Goal: Transaction & Acquisition: Purchase product/service

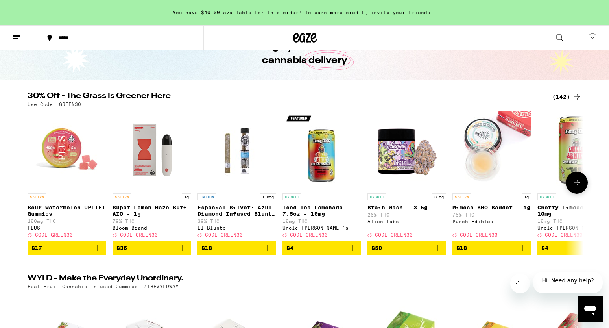
scroll to position [58, 0]
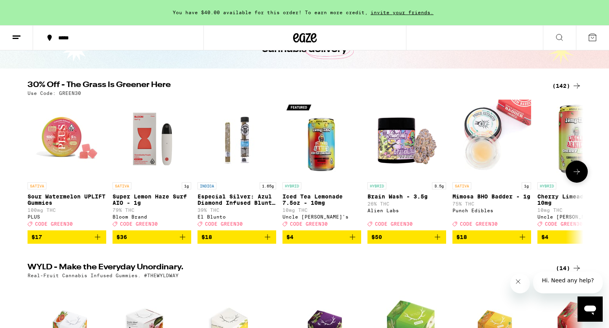
click at [161, 153] on img "Open page for Super Lemon Haze Surf AIO - 1g from Bloom Brand" at bounding box center [152, 139] width 79 height 79
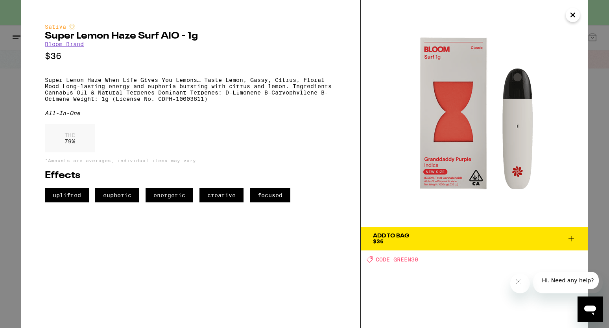
click at [573, 18] on icon "Close" at bounding box center [572, 15] width 9 height 12
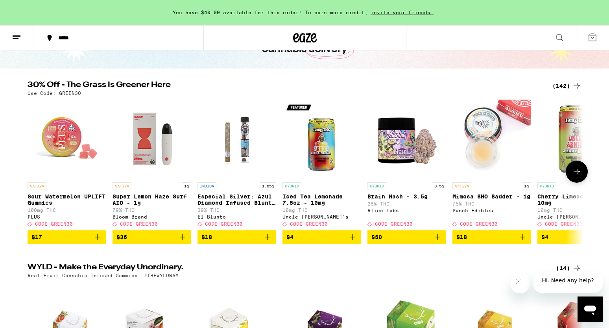
click at [576, 176] on icon at bounding box center [576, 171] width 9 height 9
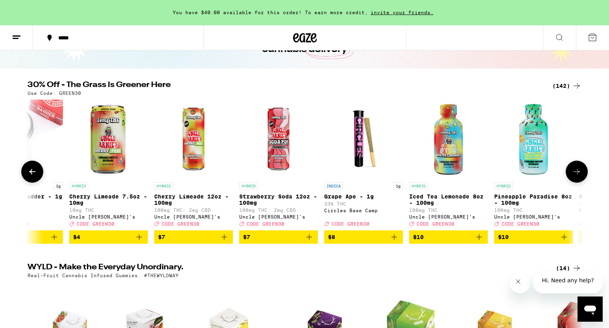
click at [576, 176] on icon at bounding box center [576, 171] width 9 height 9
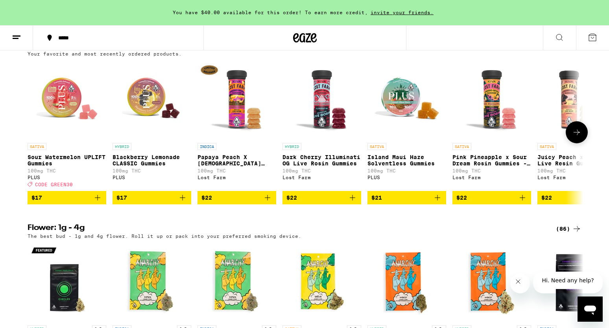
scroll to position [637, 0]
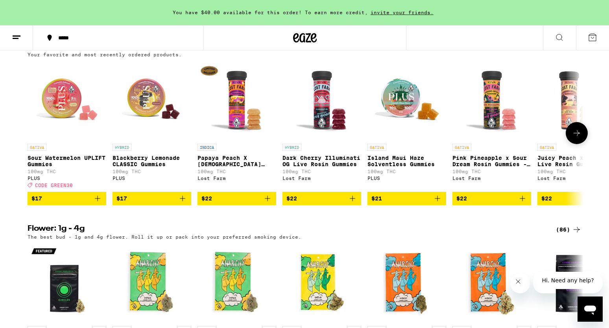
click at [580, 138] on icon at bounding box center [576, 132] width 9 height 9
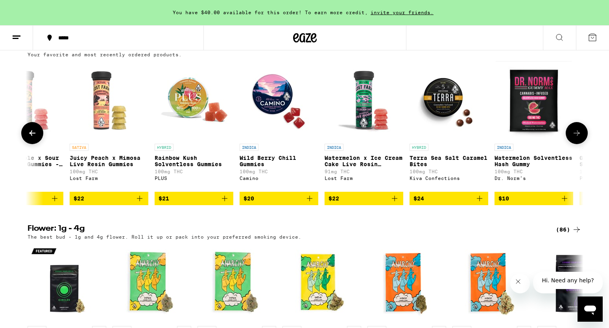
scroll to position [0, 468]
click at [226, 203] on icon "Add to bag" at bounding box center [224, 198] width 9 height 9
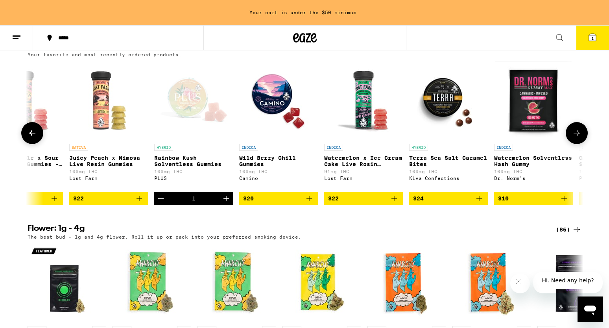
click at [226, 203] on icon "Increment" at bounding box center [226, 198] width 9 height 9
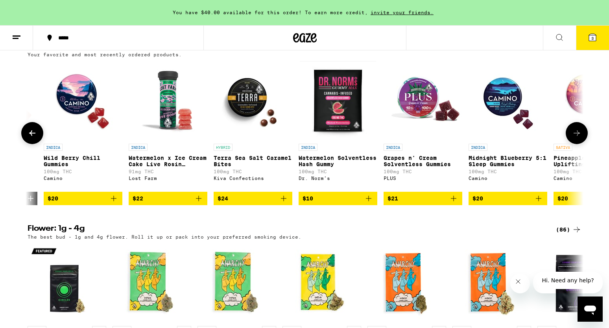
scroll to position [0, 647]
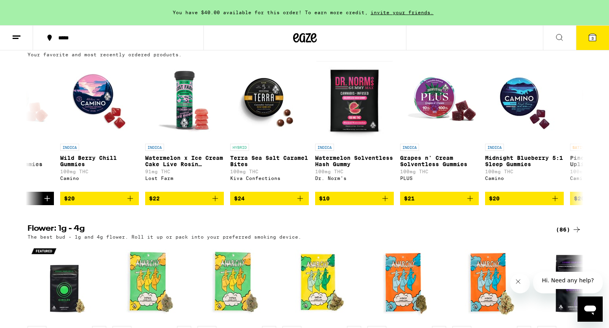
click at [495, 33] on div "***** 3" at bounding box center [304, 37] width 609 height 25
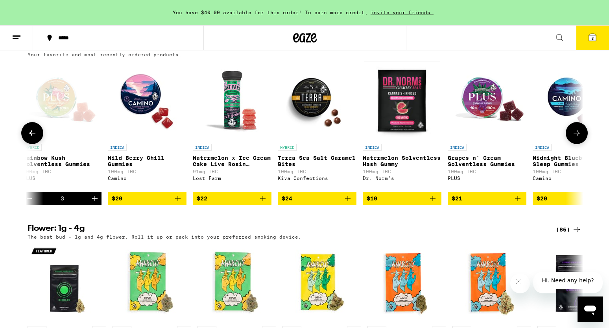
scroll to position [0, 606]
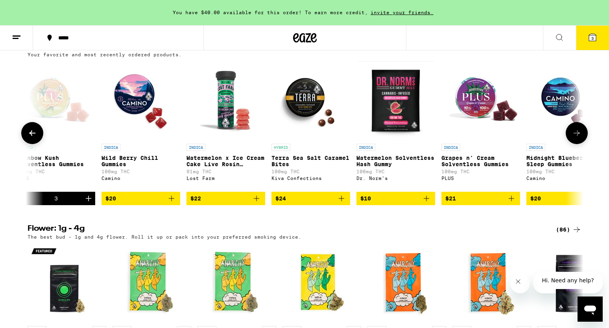
click at [510, 203] on icon "Add to bag" at bounding box center [511, 198] width 9 height 9
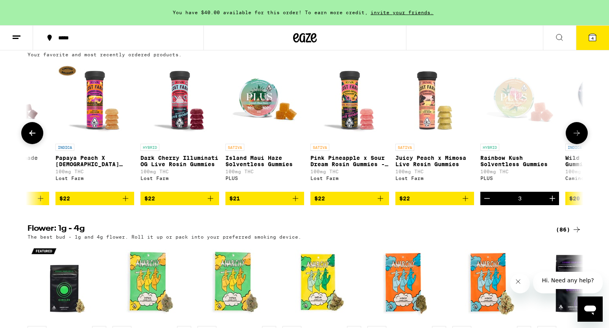
scroll to position [0, 141]
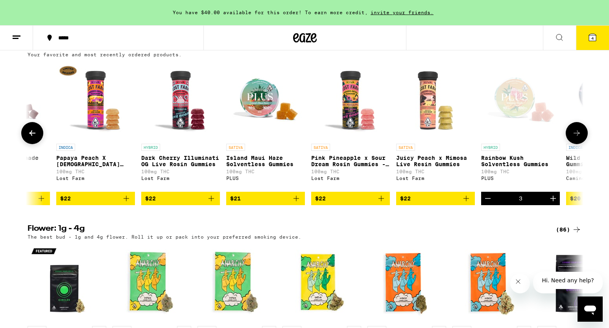
click at [380, 201] on icon "Add to bag" at bounding box center [382, 199] width 6 height 6
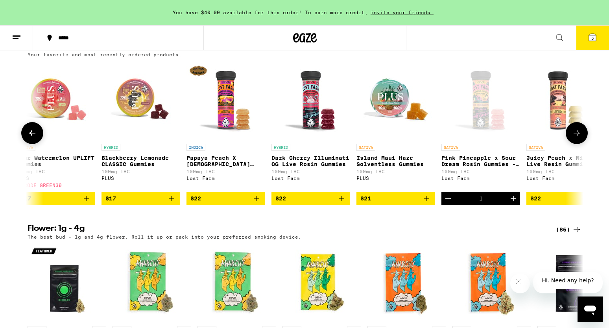
scroll to position [0, 9]
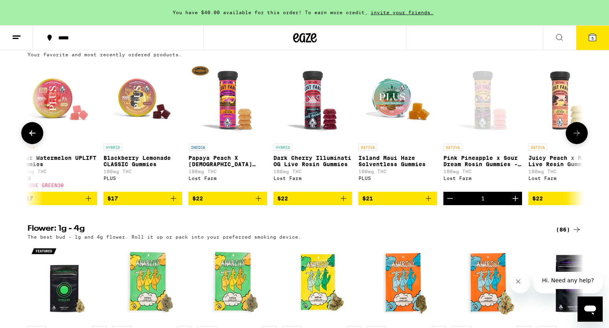
click at [259, 203] on icon "Add to bag" at bounding box center [258, 198] width 9 height 9
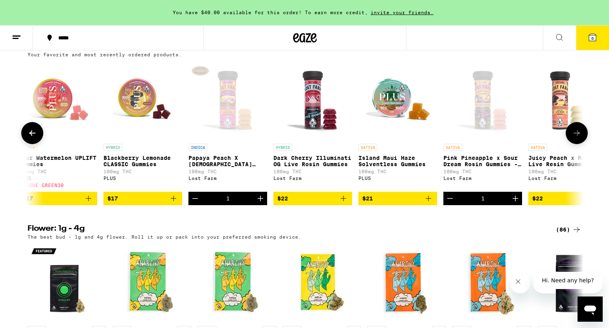
scroll to position [0, 0]
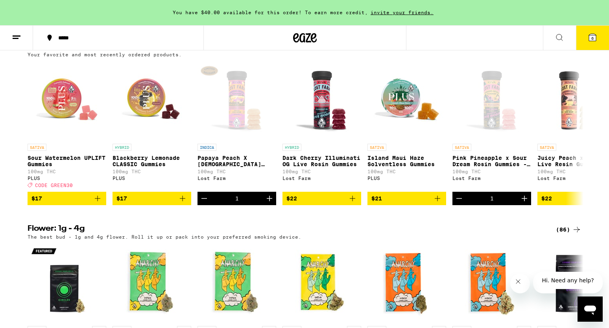
click at [594, 39] on icon at bounding box center [592, 37] width 7 height 7
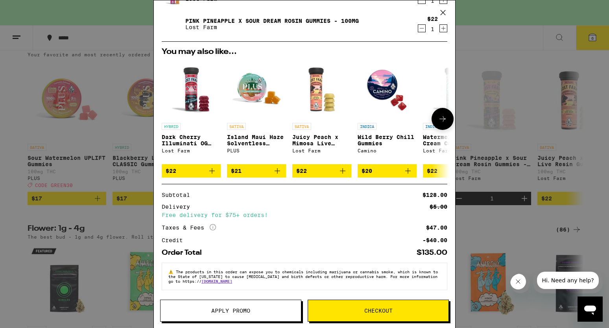
scroll to position [135, 0]
click at [362, 314] on button "Checkout" at bounding box center [378, 310] width 141 height 22
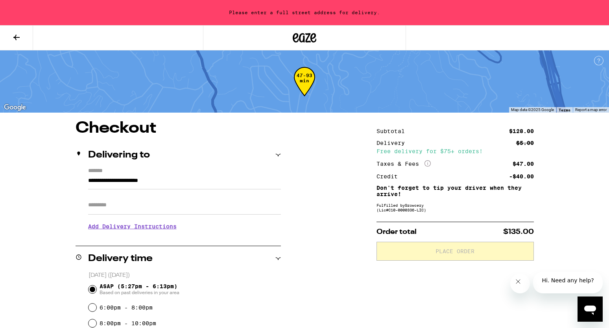
click at [18, 38] on icon at bounding box center [16, 37] width 9 height 9
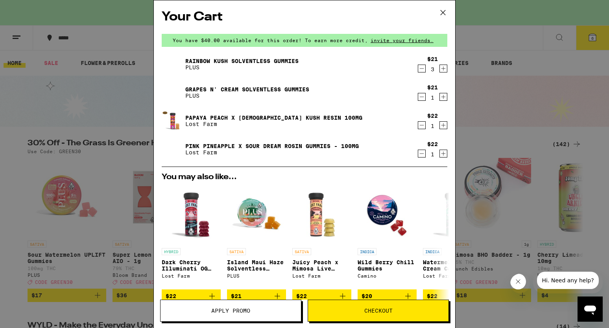
click at [237, 313] on span "Apply Promo" at bounding box center [230, 311] width 39 height 6
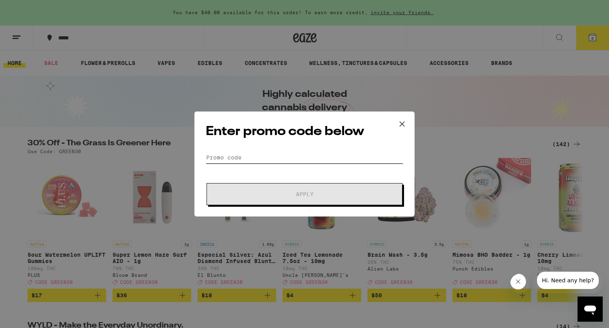
click at [232, 157] on input "Promo Code" at bounding box center [305, 157] width 198 height 12
paste input "GREEN30"
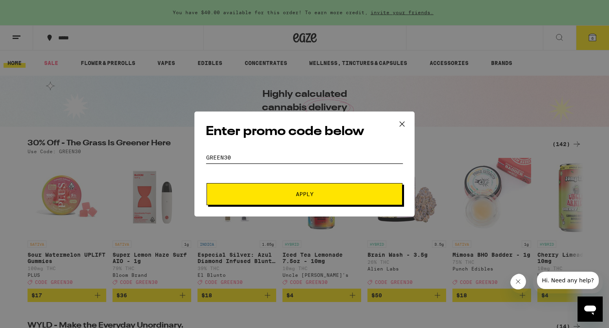
type input "GREEN30"
click at [310, 197] on button "Apply" at bounding box center [305, 194] width 196 height 22
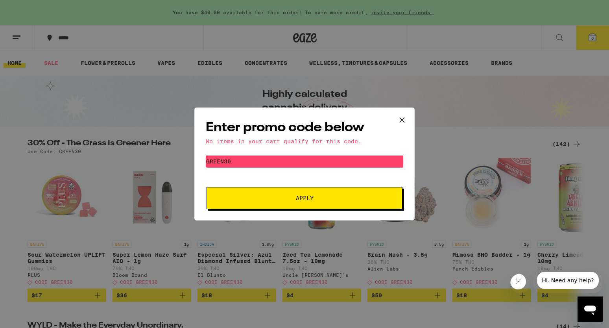
click at [403, 118] on icon at bounding box center [402, 120] width 12 height 12
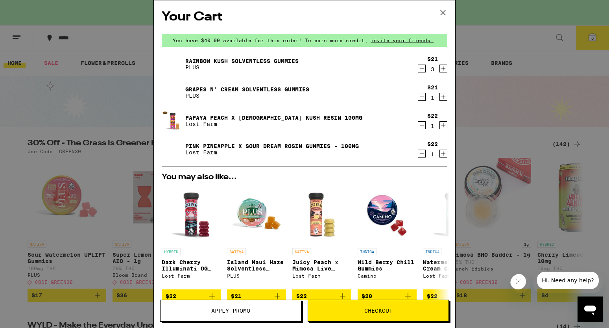
click at [443, 15] on icon at bounding box center [443, 13] width 12 height 12
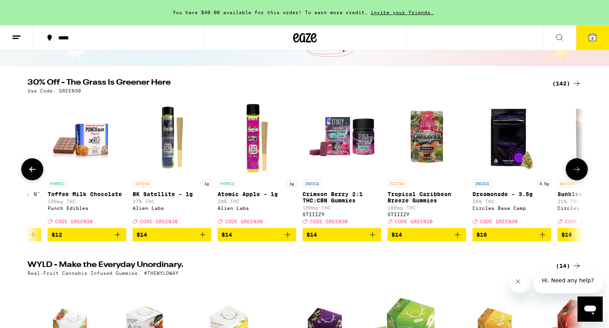
scroll to position [0, 1258]
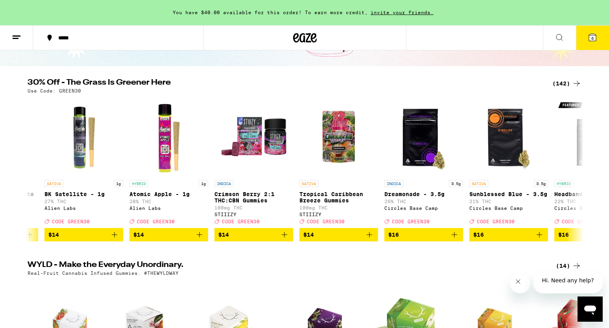
click at [563, 82] on div "(142)" at bounding box center [566, 83] width 29 height 9
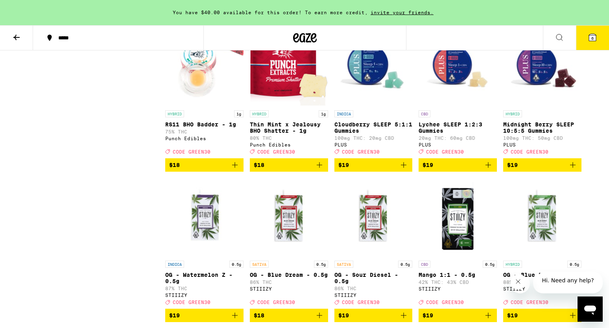
scroll to position [1014, 0]
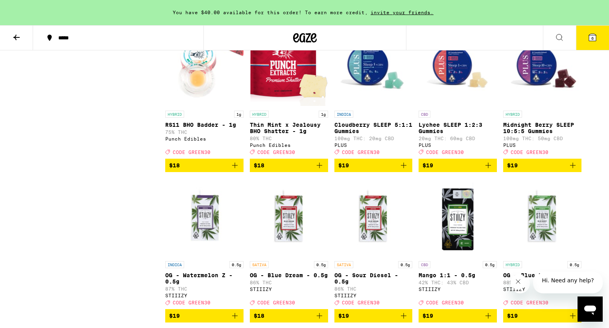
click at [454, 107] on img "Open page for Lychee SLEEP 1:2:3 Gummies from PLUS" at bounding box center [458, 67] width 78 height 79
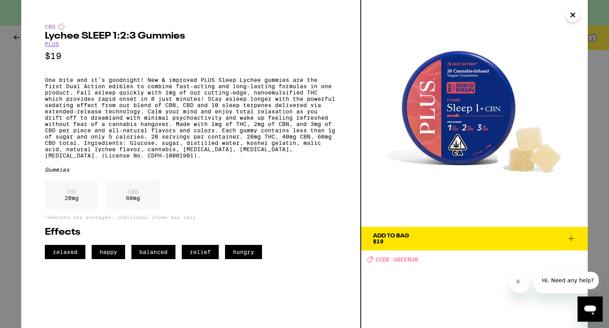
click at [575, 15] on icon "Close" at bounding box center [572, 15] width 9 height 12
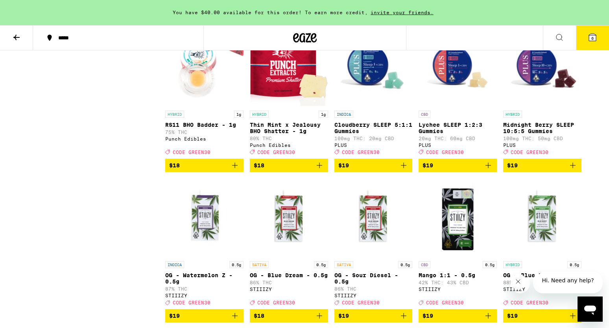
click at [488, 168] on icon "Add to bag" at bounding box center [489, 166] width 6 height 6
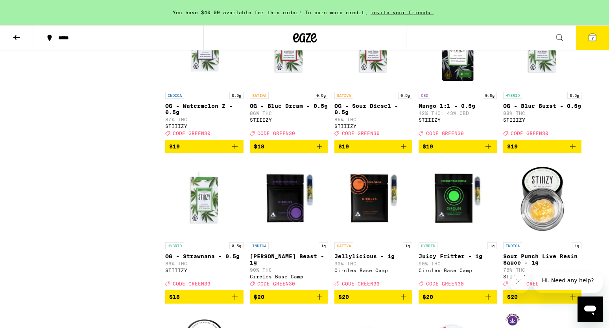
scroll to position [1201, 0]
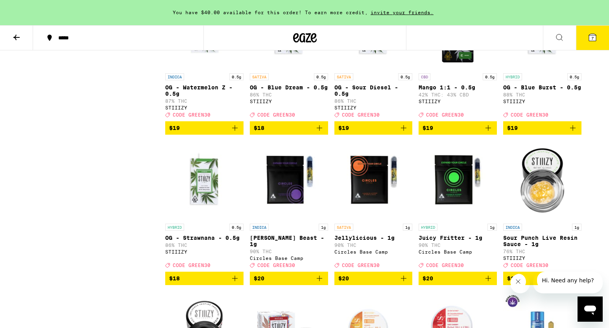
click at [294, 69] on img "Open page for OG - Blue Dream - 0.5g from STIIIZY" at bounding box center [289, 30] width 78 height 79
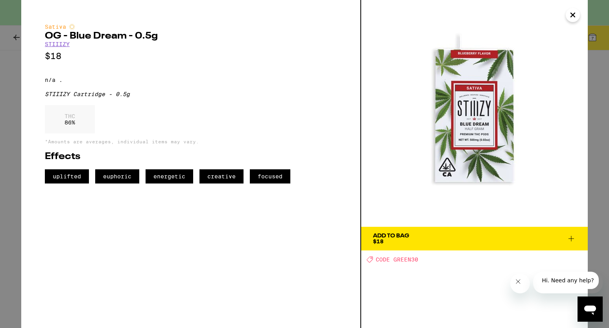
click at [572, 18] on icon "Close" at bounding box center [572, 15] width 9 height 12
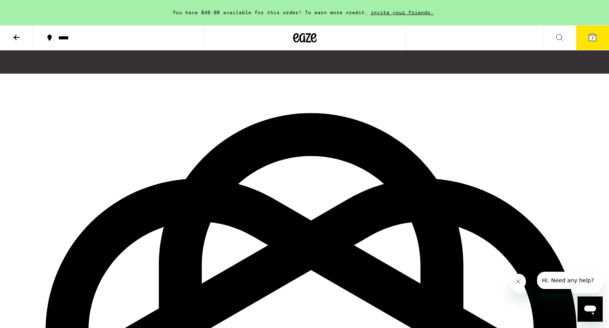
scroll to position [4584, 0]
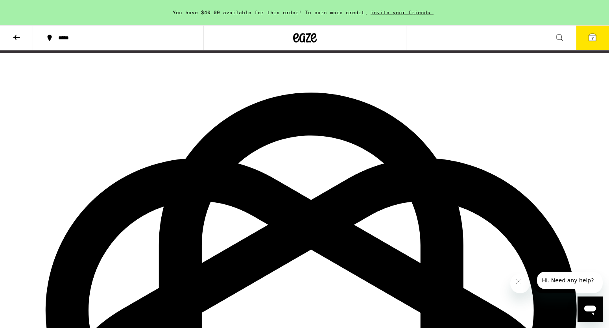
click at [559, 37] on icon at bounding box center [559, 37] width 9 height 9
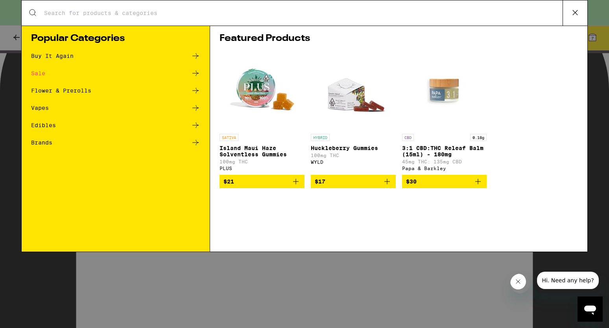
scroll to position [0, 0]
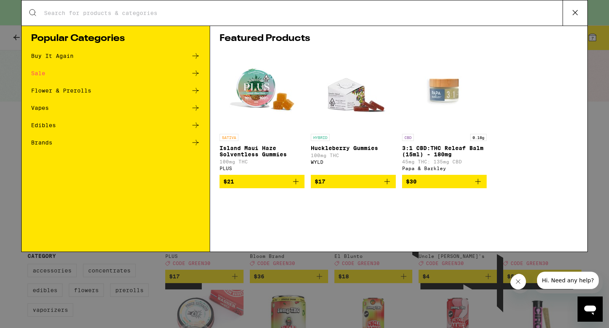
click at [507, 12] on input "Search for Products" at bounding box center [303, 12] width 519 height 7
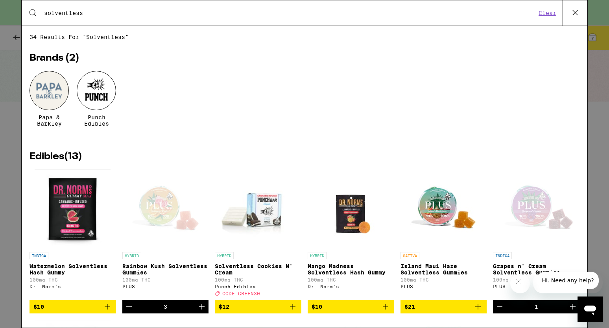
type input "solventless"
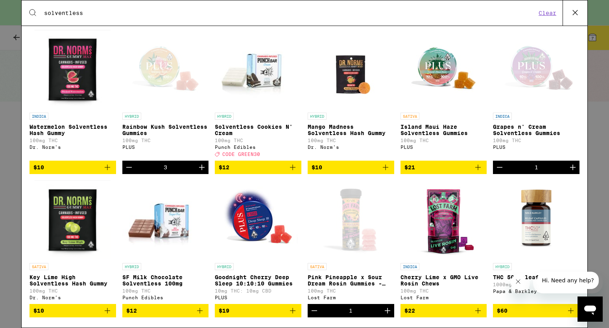
scroll to position [142, 0]
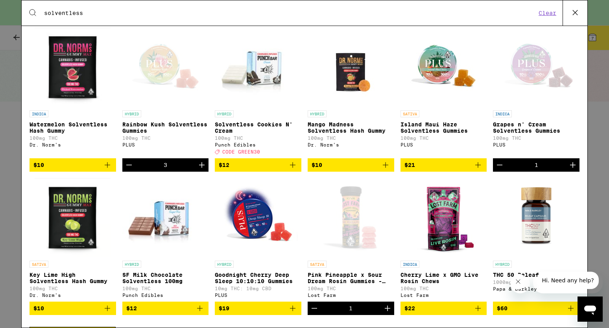
click at [263, 90] on img "Open page for Solventless Cookies N' Cream from Punch Edibles" at bounding box center [258, 67] width 87 height 79
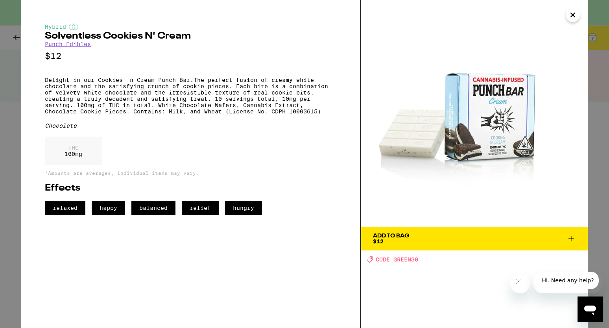
click at [426, 238] on span "Add To Bag $12" at bounding box center [474, 238] width 203 height 11
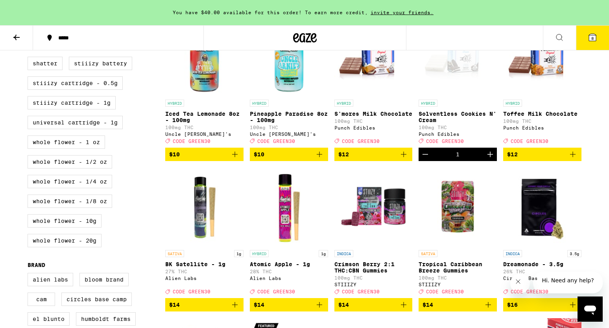
scroll to position [425, 0]
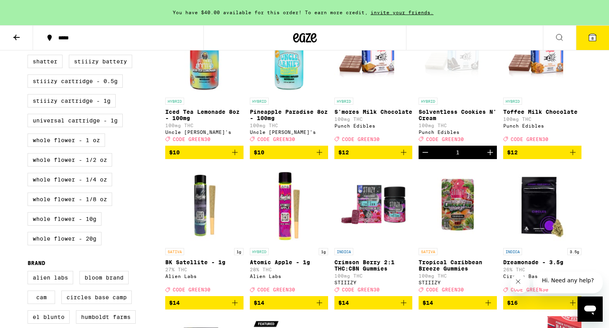
click at [574, 155] on icon "Add to bag" at bounding box center [573, 153] width 6 height 6
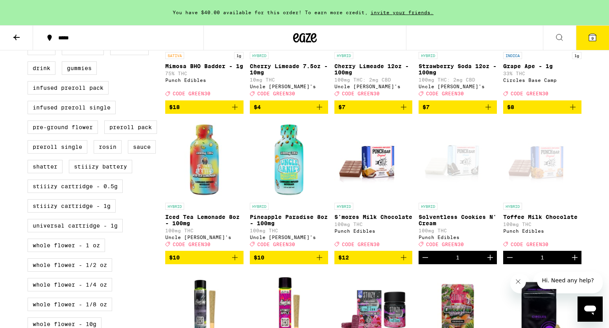
scroll to position [0, 0]
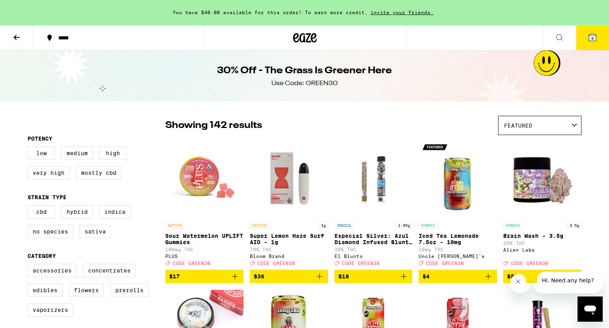
click at [598, 41] on button "9" at bounding box center [592, 38] width 33 height 24
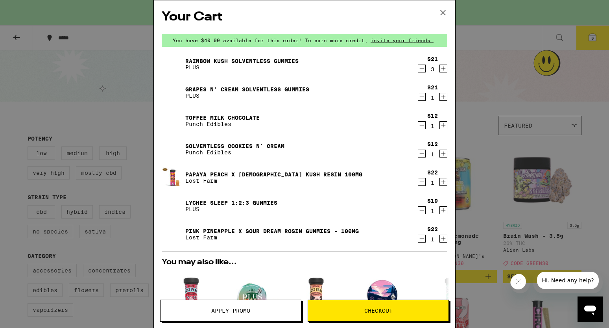
click at [443, 12] on icon at bounding box center [443, 12] width 5 height 5
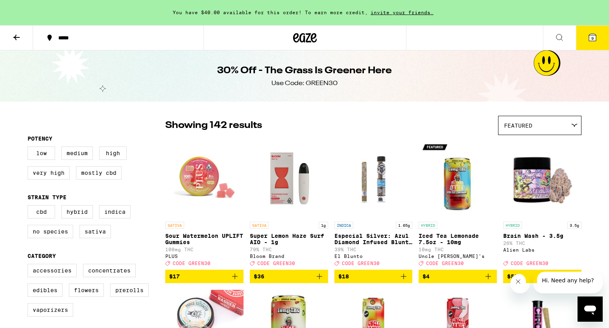
click at [78, 36] on div "*****" at bounding box center [122, 38] width 137 height 6
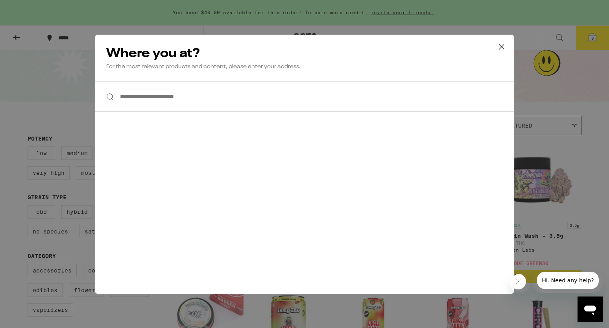
click at [156, 102] on input "**********" at bounding box center [304, 96] width 419 height 30
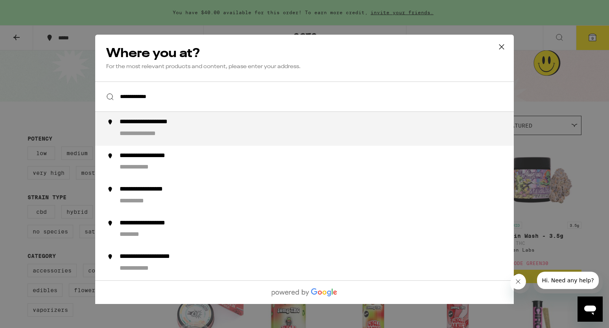
click at [166, 137] on div "**********" at bounding box center [150, 133] width 61 height 9
type input "**********"
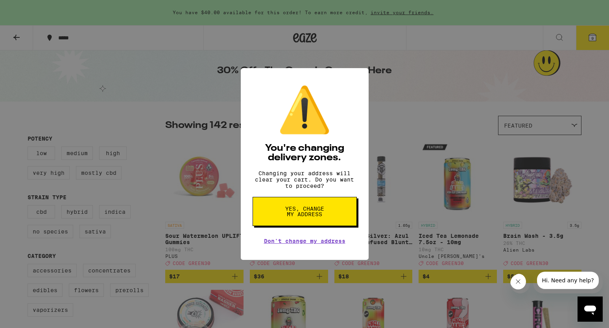
click at [316, 217] on span "Yes, change my address" at bounding box center [305, 211] width 41 height 11
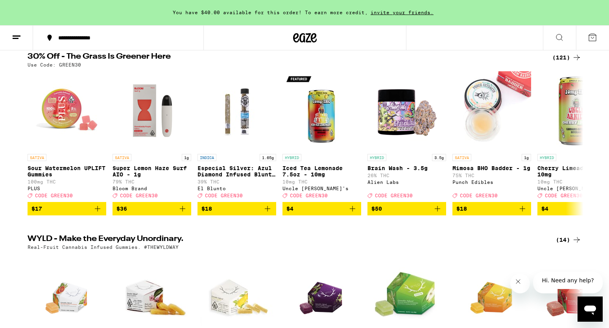
scroll to position [69, 0]
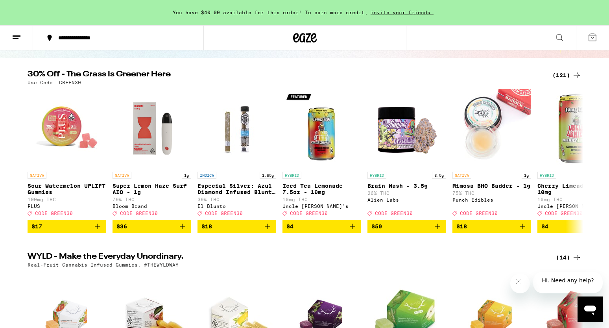
click at [574, 74] on icon at bounding box center [576, 74] width 9 height 9
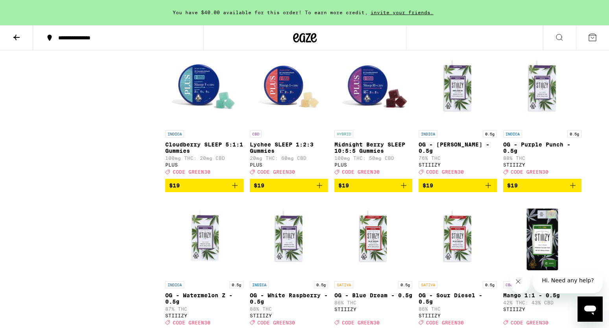
scroll to position [845, 0]
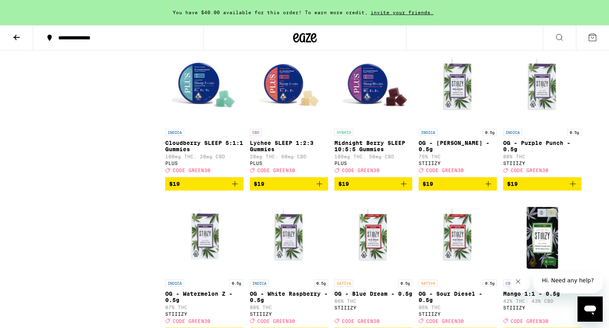
click at [322, 188] on icon "Add to bag" at bounding box center [319, 183] width 9 height 9
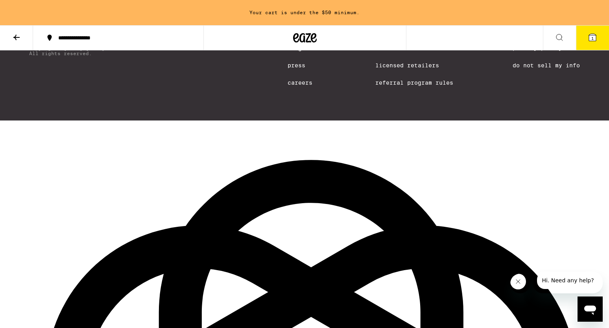
scroll to position [3906, 0]
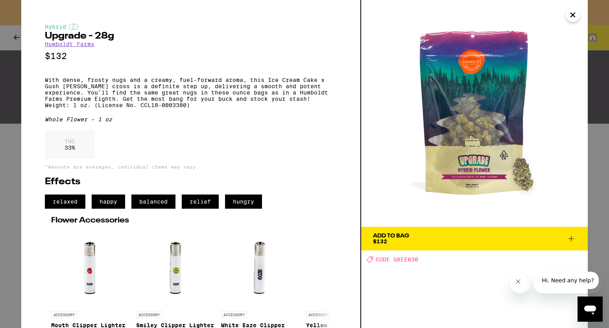
click at [576, 15] on icon "Close" at bounding box center [572, 15] width 9 height 12
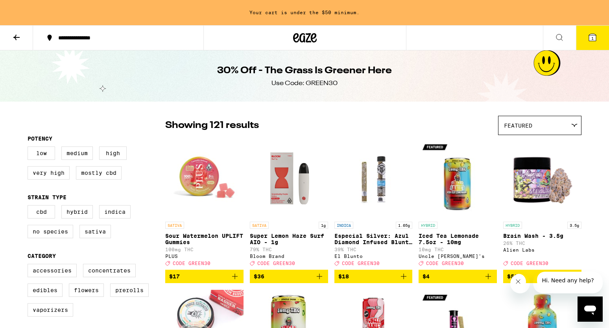
click at [559, 38] on icon at bounding box center [559, 37] width 9 height 9
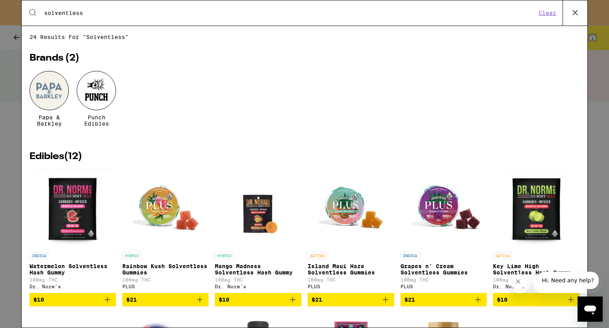
type input "solventless"
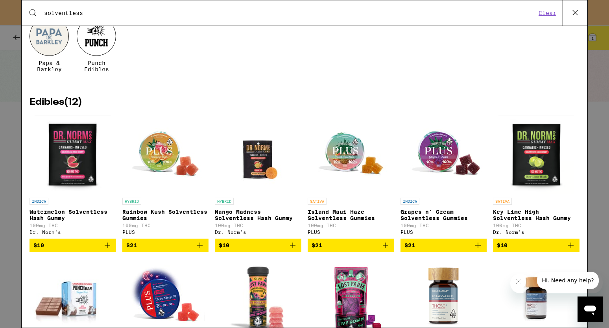
scroll to position [56, 0]
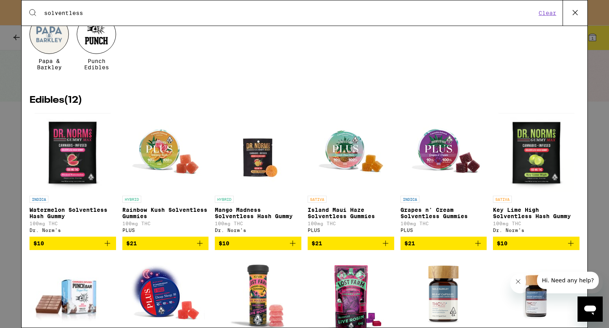
click at [200, 248] on icon "Add to bag" at bounding box center [199, 242] width 9 height 9
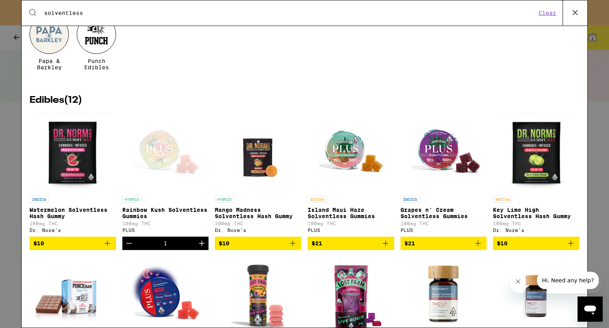
click at [200, 246] on icon "Increment" at bounding box center [202, 243] width 6 height 6
click at [202, 248] on icon "Increment" at bounding box center [201, 242] width 9 height 9
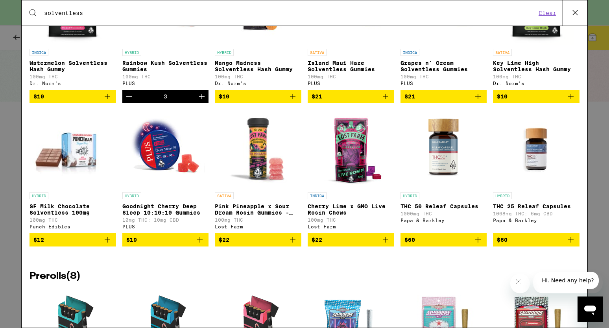
scroll to position [231, 0]
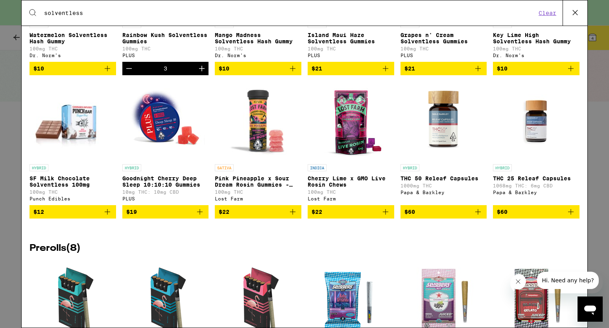
click at [295, 216] on icon "Add to bag" at bounding box center [292, 211] width 9 height 9
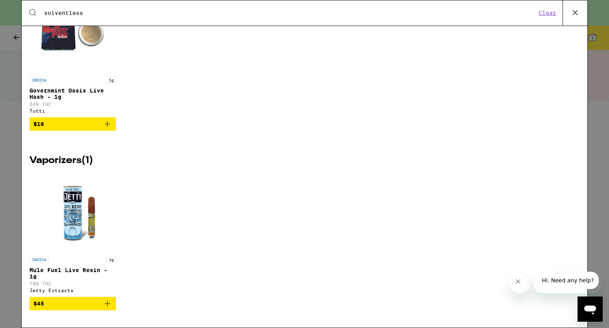
scroll to position [879, 0]
click at [78, 210] on img "Open page for Mule Fuel Live Resin - 1g from Jetty Extracts" at bounding box center [72, 212] width 79 height 79
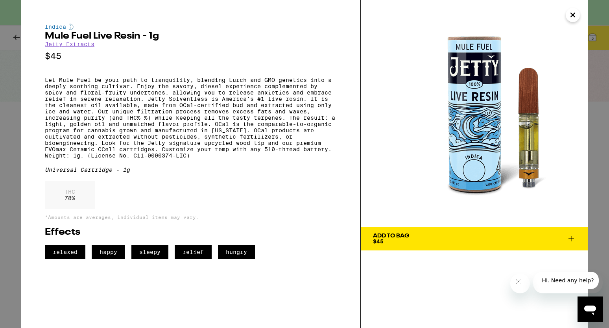
click at [573, 15] on icon "Close" at bounding box center [573, 15] width 4 height 4
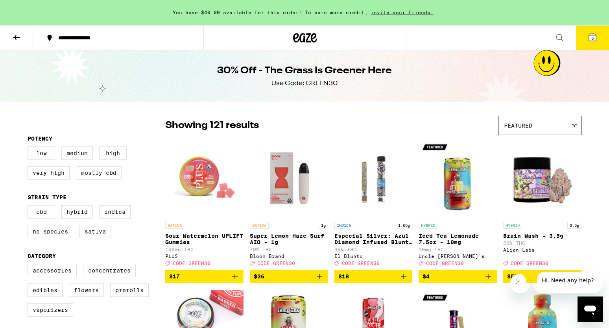
click at [303, 35] on icon at bounding box center [305, 38] width 24 height 14
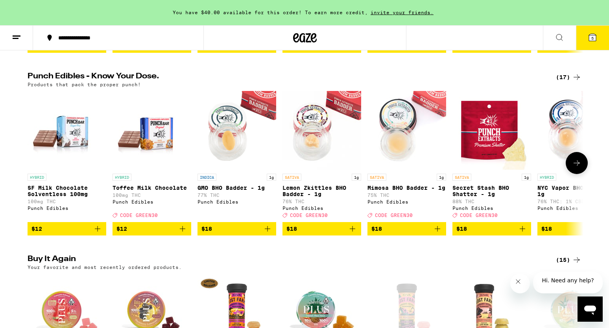
scroll to position [427, 0]
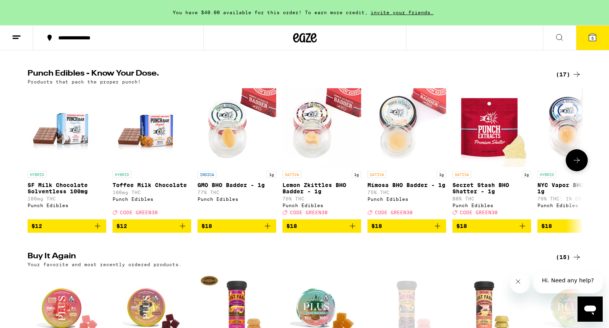
click at [185, 231] on icon "Add to bag" at bounding box center [182, 225] width 9 height 9
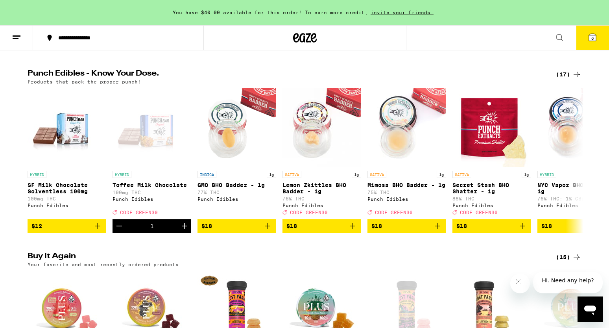
click at [570, 79] on div "(17)" at bounding box center [569, 74] width 26 height 9
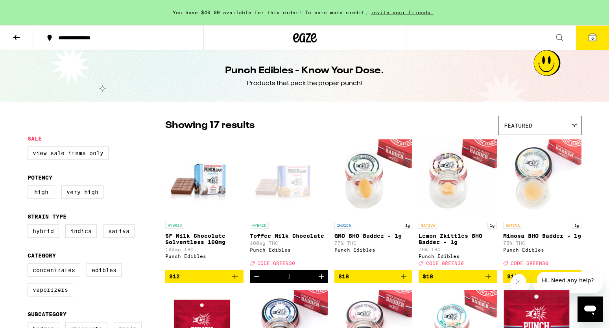
click at [311, 41] on icon at bounding box center [314, 37] width 6 height 9
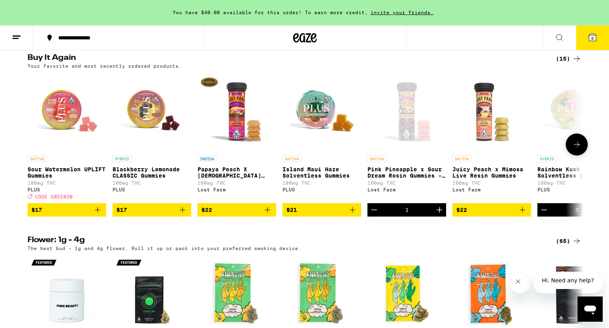
scroll to position [626, 0]
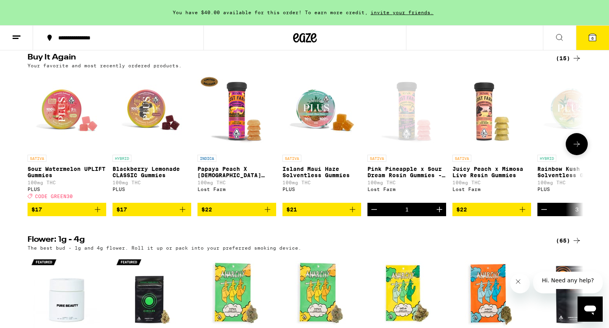
click at [268, 212] on icon "Add to bag" at bounding box center [268, 210] width 6 height 6
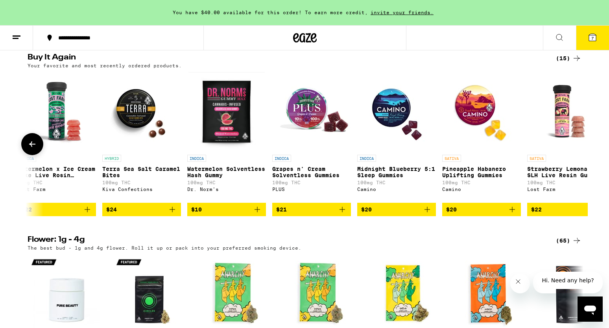
scroll to position [0, 721]
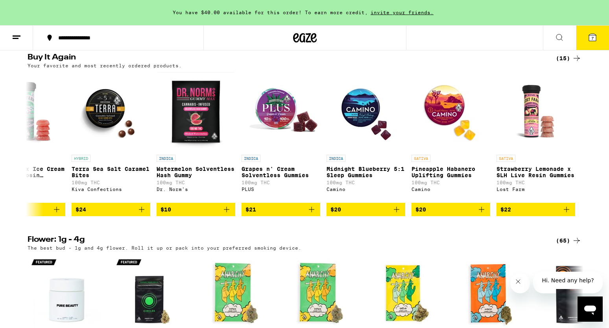
click at [594, 37] on icon at bounding box center [592, 37] width 7 height 7
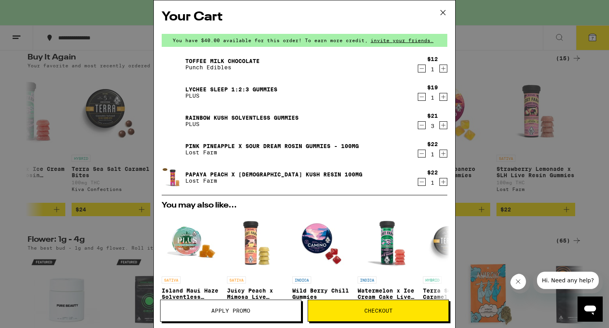
click at [424, 70] on icon "Decrement" at bounding box center [421, 68] width 7 height 9
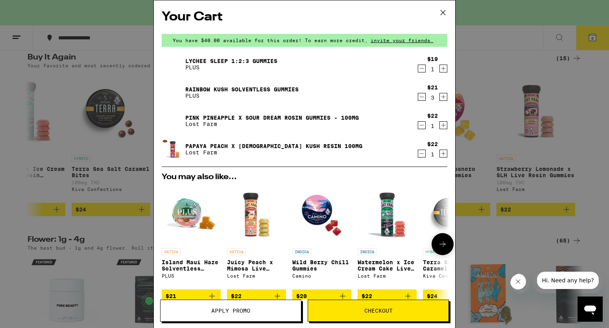
scroll to position [135, 0]
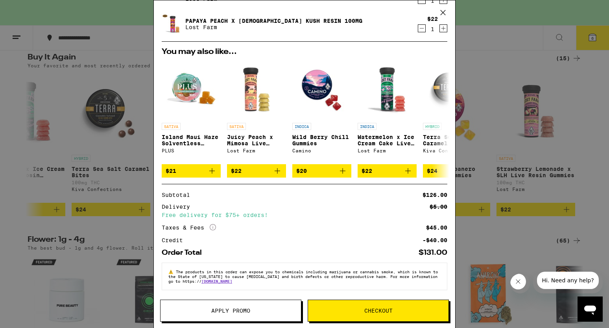
click at [371, 313] on span "Checkout" at bounding box center [378, 311] width 28 height 6
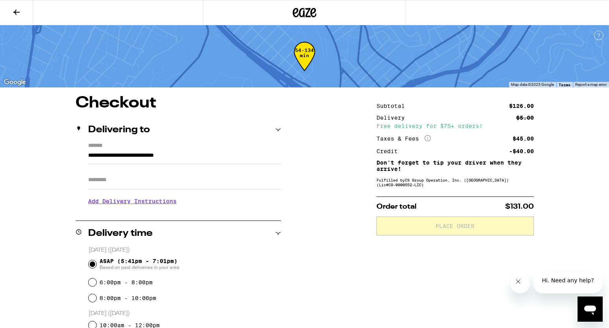
click at [20, 12] on icon at bounding box center [16, 11] width 9 height 9
